Goal: Transaction & Acquisition: Book appointment/travel/reservation

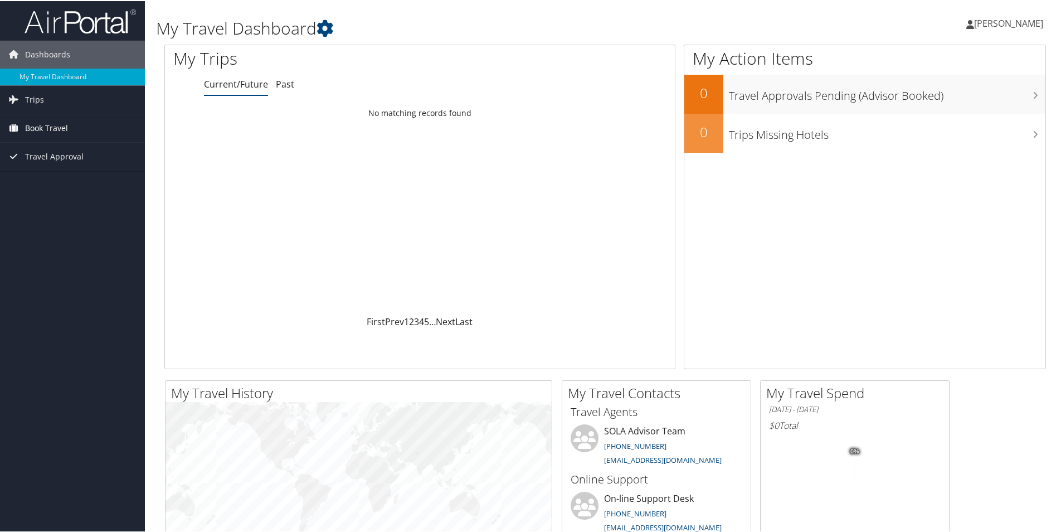
click at [37, 126] on span "Book Travel" at bounding box center [46, 127] width 43 height 28
click at [1003, 27] on span "[PERSON_NAME]" at bounding box center [1008, 22] width 69 height 12
click at [957, 59] on link "My Settings" at bounding box center [979, 61] width 124 height 19
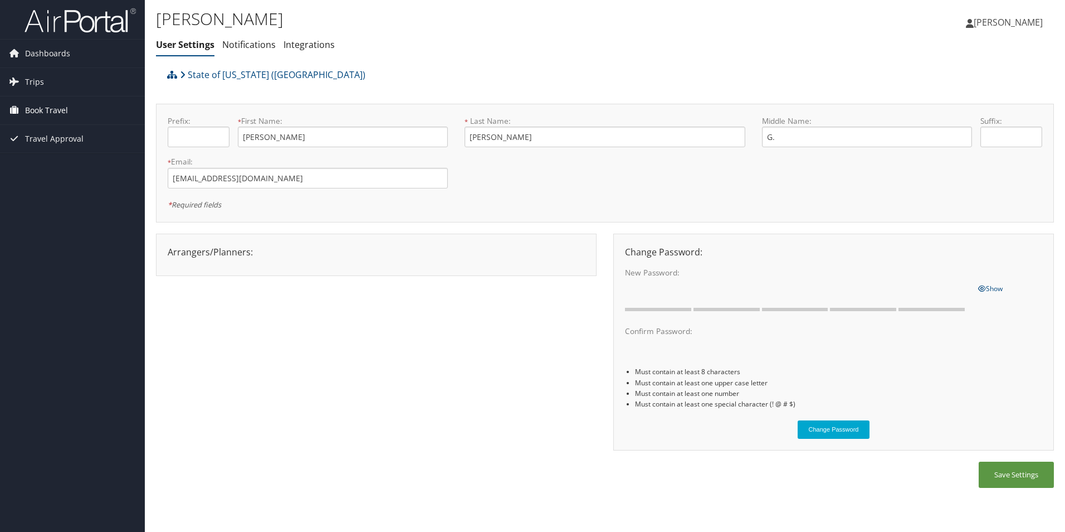
click at [45, 112] on span "Book Travel" at bounding box center [46, 110] width 43 height 28
click at [47, 148] on link "Book/Manage Online Trips" at bounding box center [72, 149] width 145 height 17
click at [69, 150] on link "Book/Manage Online Trips" at bounding box center [72, 149] width 145 height 17
